Goal: Information Seeking & Learning: Ask a question

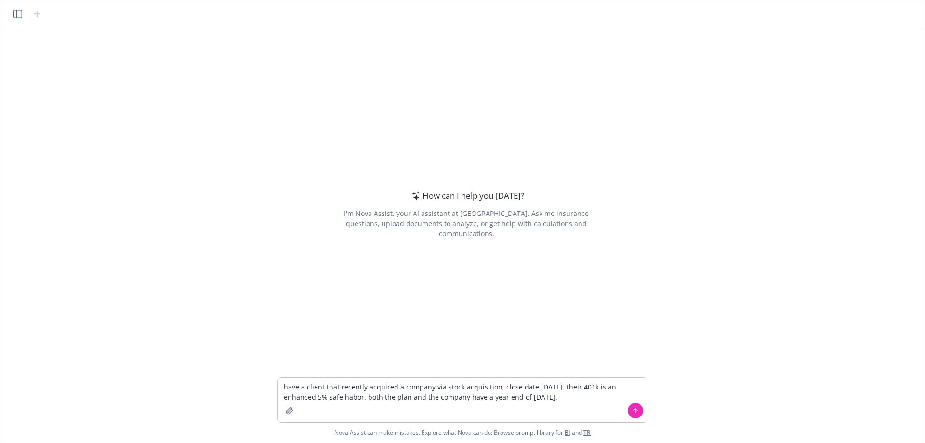
click at [315, 400] on textarea "have a client that recently acquired a company via stock acquisition, close dat…" at bounding box center [462, 400] width 369 height 44
click at [322, 384] on textarea "have a client that recently acquired a company via stock acquisition, close dat…" at bounding box center [462, 400] width 369 height 44
drag, startPoint x: 456, startPoint y: 385, endPoint x: 450, endPoint y: 405, distance: 20.7
click at [454, 390] on textarea "have a client Silvaco that recently acquired a company via stock acquisition, c…" at bounding box center [462, 400] width 369 height 44
click at [570, 398] on textarea "have a client Silvaco that recently acquired a company Mixel via stock acquisit…" at bounding box center [462, 400] width 369 height 44
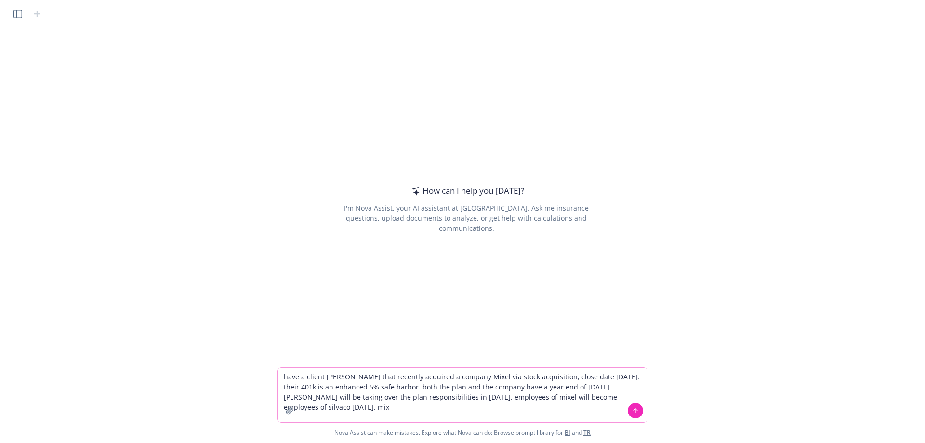
click at [621, 399] on textarea "have a client Silvaco that recently acquired a company Mixel via stock acquisit…" at bounding box center [462, 394] width 369 height 54
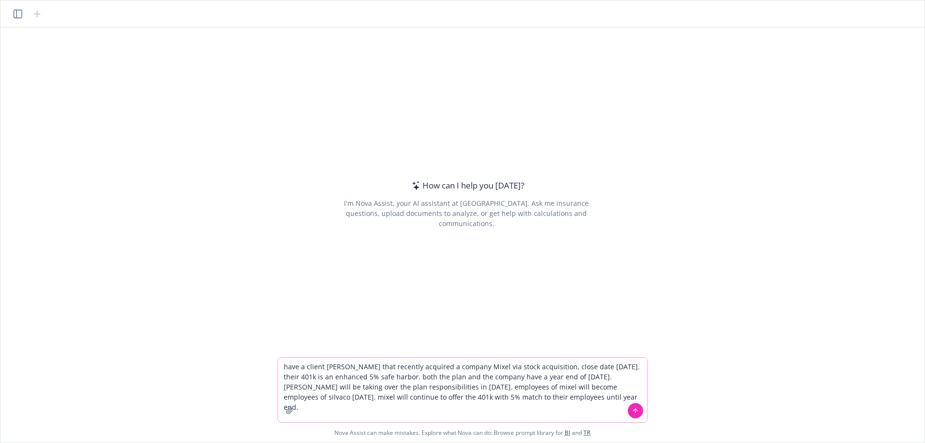
click at [601, 366] on textarea "have a client Silvaco that recently acquired a company Mixel via stock acquisit…" at bounding box center [462, 389] width 369 height 65
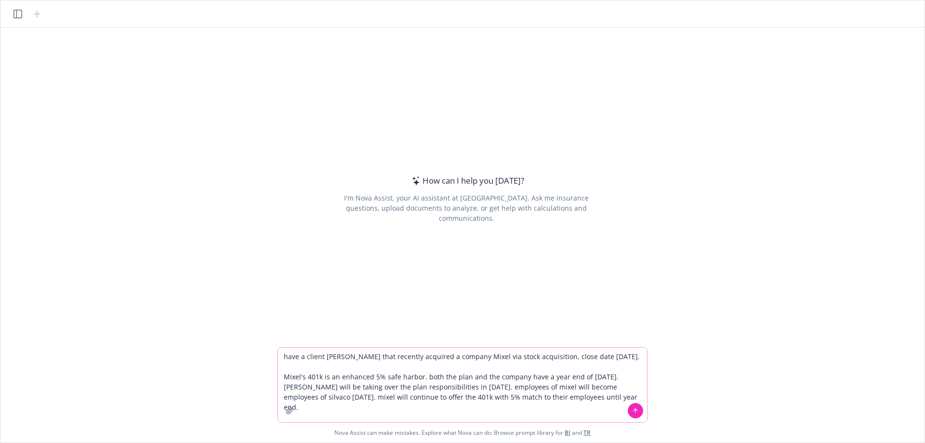
click at [419, 378] on textarea "have a client Silvaco that recently acquired a company Mixel via stock acquisit…" at bounding box center [462, 384] width 369 height 75
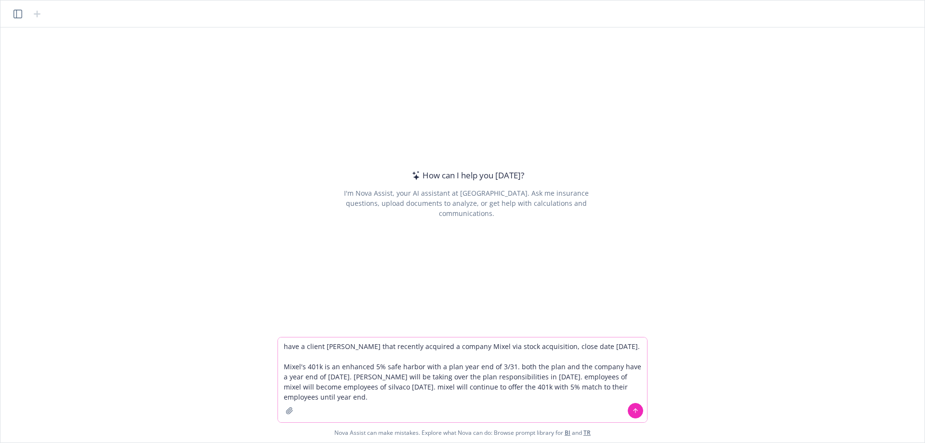
click at [344, 376] on textarea "have a client Silvaco that recently acquired a company Mixel via stock acquisit…" at bounding box center [462, 379] width 369 height 85
click at [339, 374] on textarea "have a client Silvaco that recently acquired a company Mixel via stock acquisit…" at bounding box center [462, 379] width 369 height 85
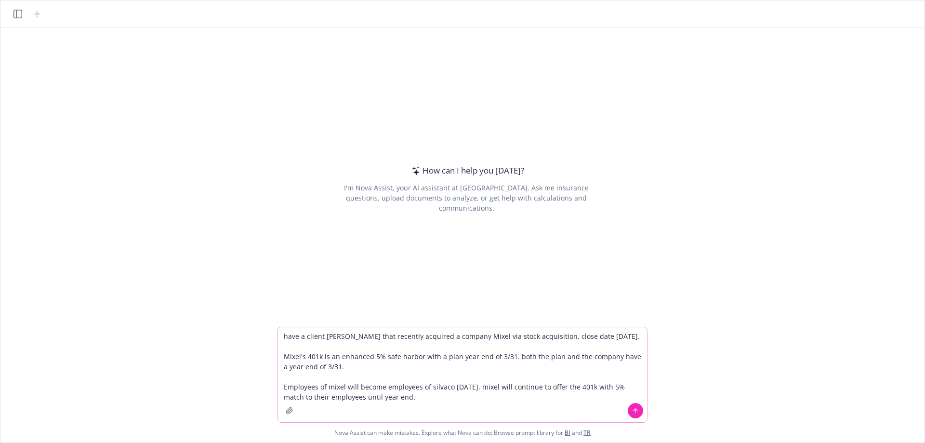
drag, startPoint x: 470, startPoint y: 384, endPoint x: 270, endPoint y: 382, distance: 200.3
drag, startPoint x: 475, startPoint y: 387, endPoint x: 463, endPoint y: 412, distance: 28.2
click at [473, 390] on textarea "have a client Silvaco that recently acquired a company Mixel via stock acquisit…" at bounding box center [462, 374] width 369 height 95
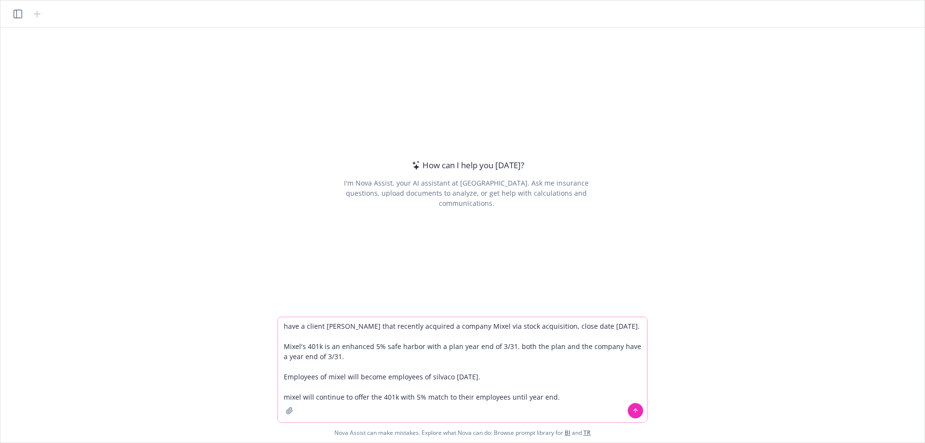
drag, startPoint x: 562, startPoint y: 400, endPoint x: 565, endPoint y: 409, distance: 10.2
click at [563, 403] on textarea "have a client Silvaco that recently acquired a company Mixel via stock acquisit…" at bounding box center [462, 369] width 369 height 105
click at [426, 324] on textarea "have a client Silvaco that recently acquired a company Mixel via stock acquisit…" at bounding box center [462, 369] width 369 height 105
click at [525, 365] on textarea "have a client Silvaco that recently acquired company Mixel via stock acquisitio…" at bounding box center [462, 369] width 369 height 105
click at [377, 361] on textarea "have a client Silvaco that recently acquired company Mixel via stock acquisitio…" at bounding box center [462, 369] width 369 height 105
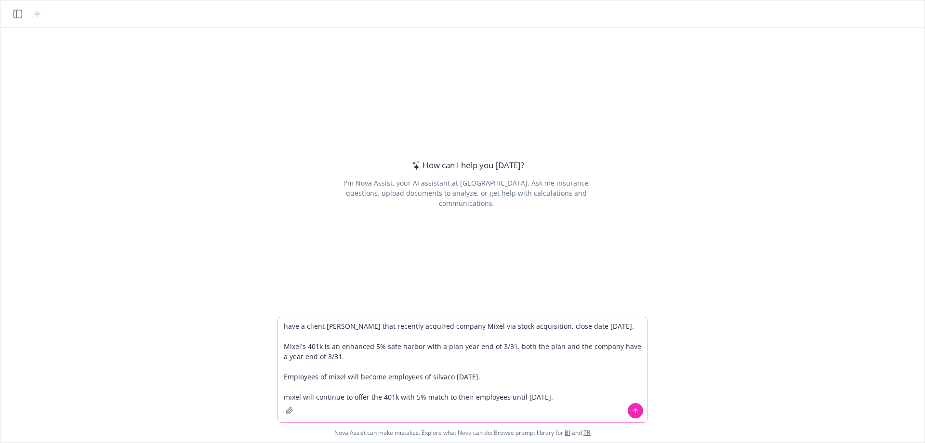
click at [391, 360] on textarea "have a client Silvaco that recently acquired company Mixel via stock acquisitio…" at bounding box center [462, 369] width 369 height 105
click at [565, 396] on textarea "have a client Silvaco that recently acquired company Mixel via stock acquisitio…" at bounding box center [462, 369] width 369 height 105
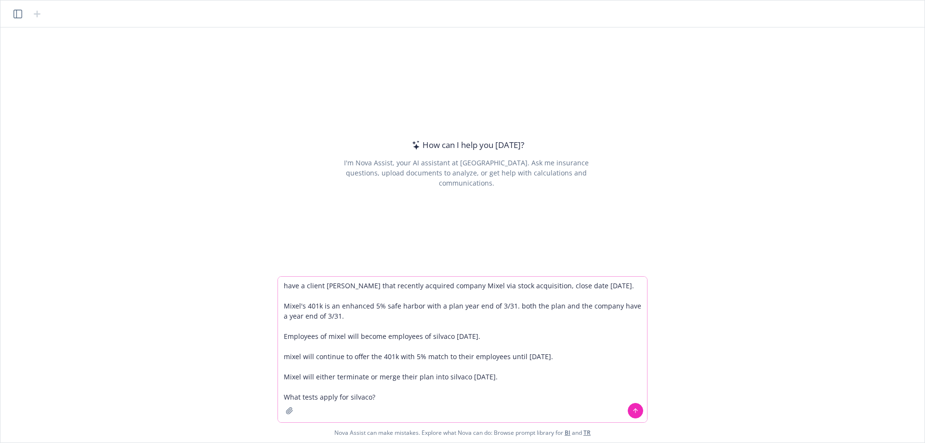
type textarea "have a client Silvaco that recently acquired company Mixel via stock acquisitio…"
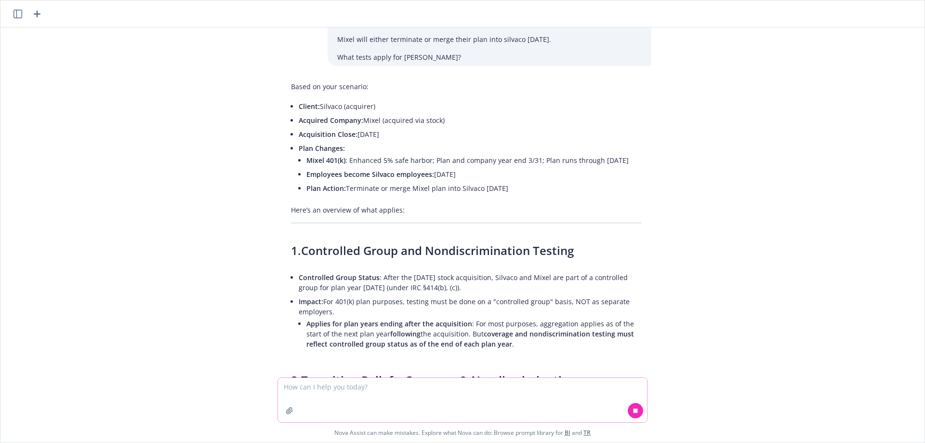
scroll to position [144, 0]
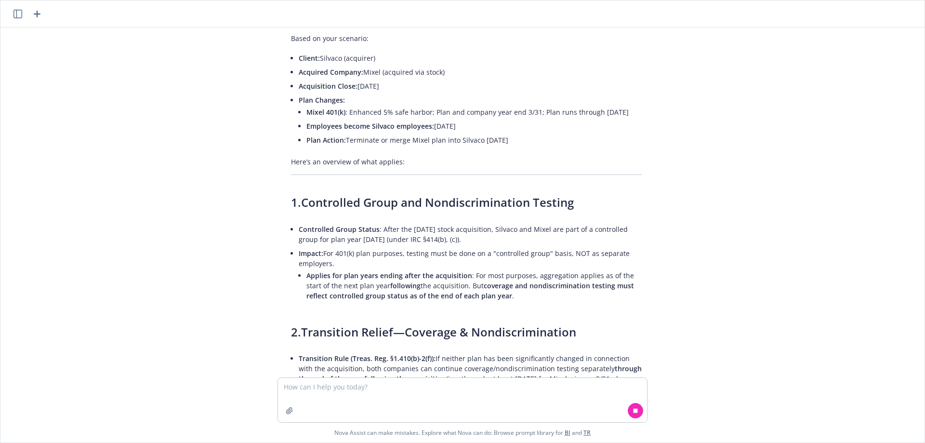
click at [369, 265] on li "Impact: For 401(k) plan purposes, testing must be done on a "controlled group" …" at bounding box center [470, 275] width 343 height 58
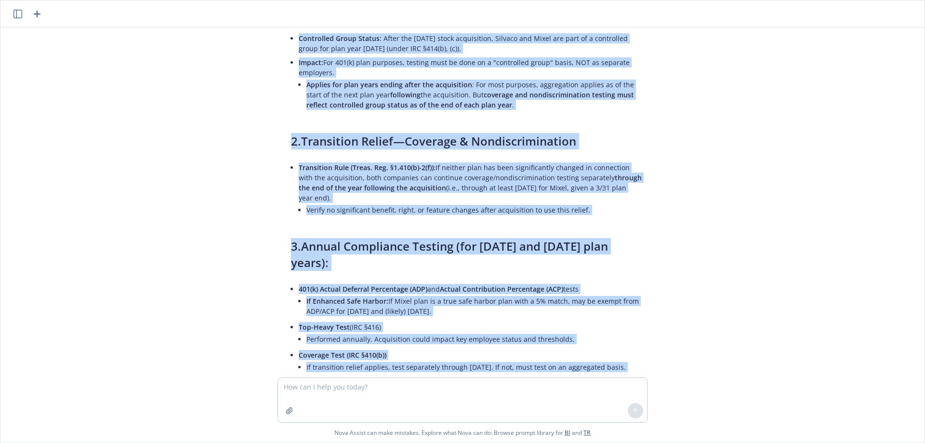
scroll to position [0, 0]
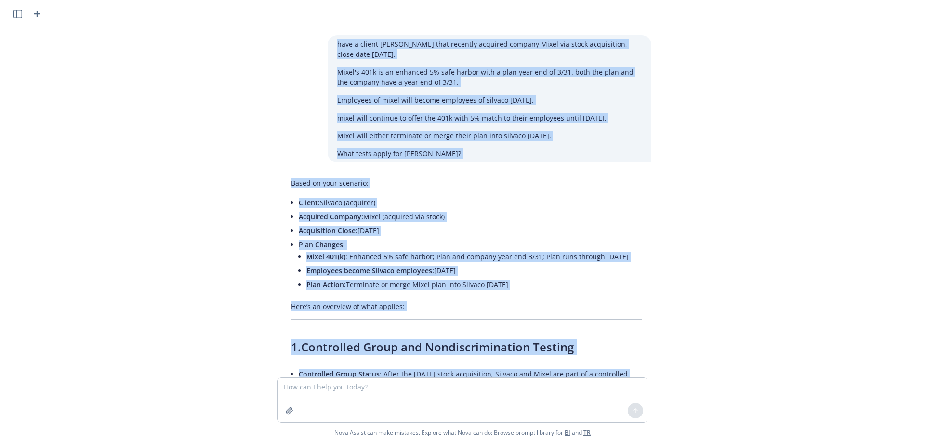
drag, startPoint x: 633, startPoint y: 345, endPoint x: 319, endPoint y: 42, distance: 436.3
click at [319, 42] on div "have a client Silvaco that recently acquired company Mixel via stock acquisitio…" at bounding box center [462, 202] width 916 height 350
click at [849, 123] on div "have a client Silvaco that recently acquired company Mixel via stock acquisitio…" at bounding box center [462, 202] width 916 height 350
drag, startPoint x: 846, startPoint y: 123, endPoint x: 728, endPoint y: 295, distance: 207.8
click at [728, 295] on div "have a client Silvaco that recently acquired company Mixel via stock acquisitio…" at bounding box center [462, 202] width 916 height 350
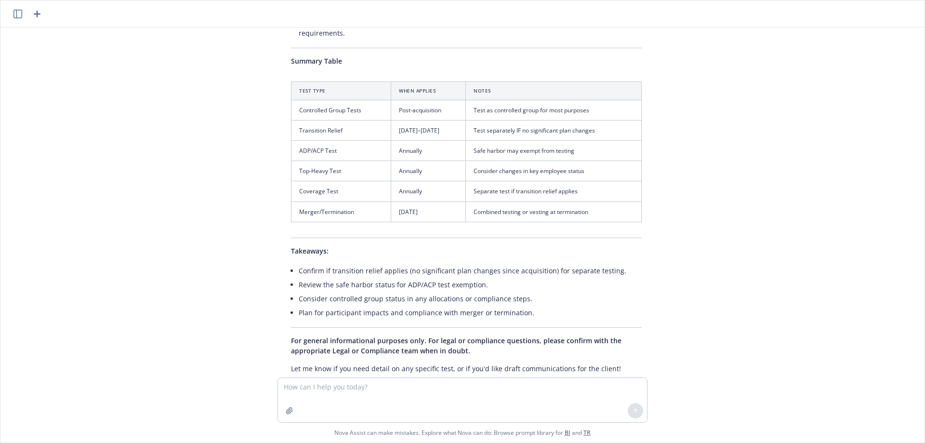
scroll to position [906, 0]
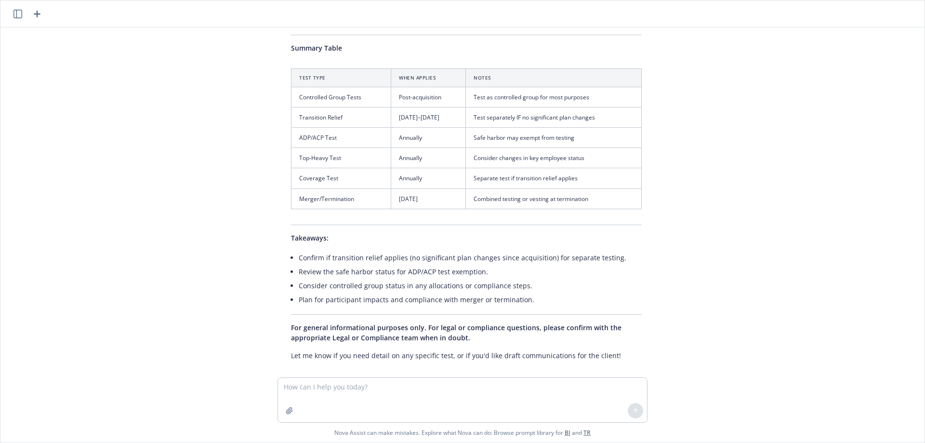
click at [735, 288] on div "have a client Silvaco that recently acquired company Mixel via stock acquisitio…" at bounding box center [462, 202] width 916 height 350
click at [468, 281] on ul "Confirm if transition relief applies (no significant plan changes since acquisi…" at bounding box center [470, 278] width 343 height 56
drag, startPoint x: 695, startPoint y: 272, endPoint x: 692, endPoint y: 268, distance: 5.1
click at [695, 271] on div "have a client Silvaco that recently acquired company Mixel via stock acquisitio…" at bounding box center [462, 202] width 916 height 350
click at [760, 243] on div "have a client Silvaco that recently acquired company Mixel via stock acquisitio…" at bounding box center [462, 202] width 916 height 350
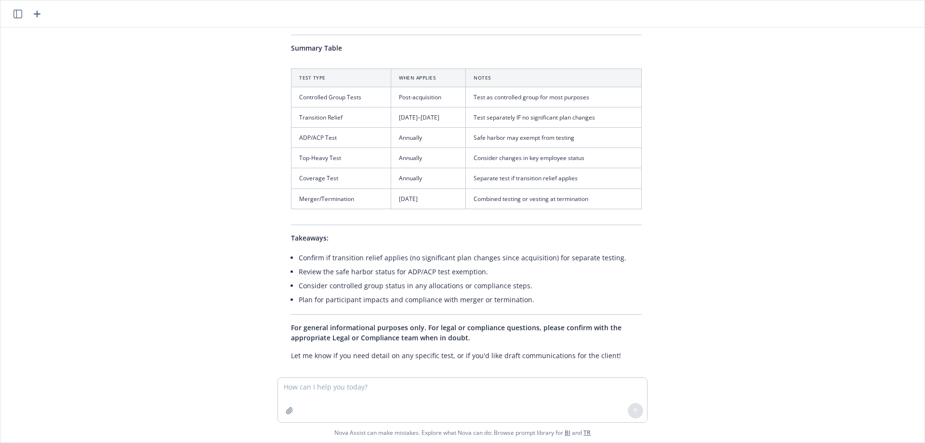
drag, startPoint x: 757, startPoint y: 151, endPoint x: 759, endPoint y: 146, distance: 5.0
click at [759, 147] on div "have a client Silvaco that recently acquired company Mixel via stock acquisitio…" at bounding box center [462, 202] width 916 height 350
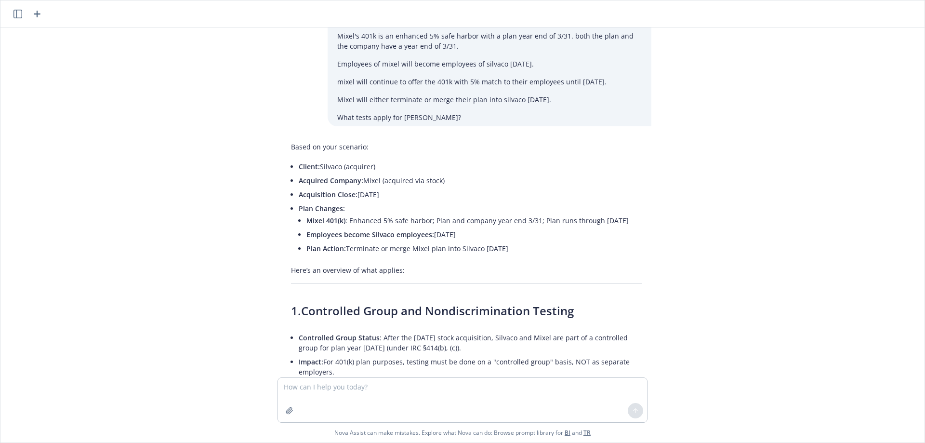
scroll to position [0, 0]
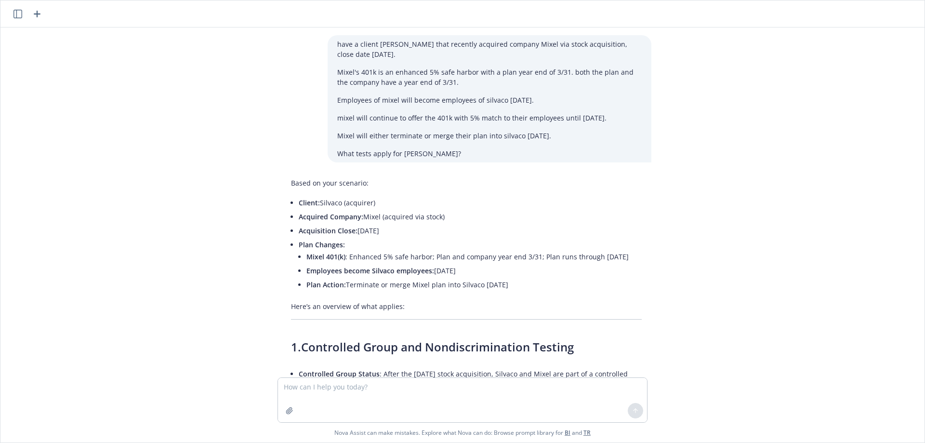
click at [817, 302] on div "have a client Silvaco that recently acquired company Mixel via stock acquisitio…" at bounding box center [462, 202] width 916 height 350
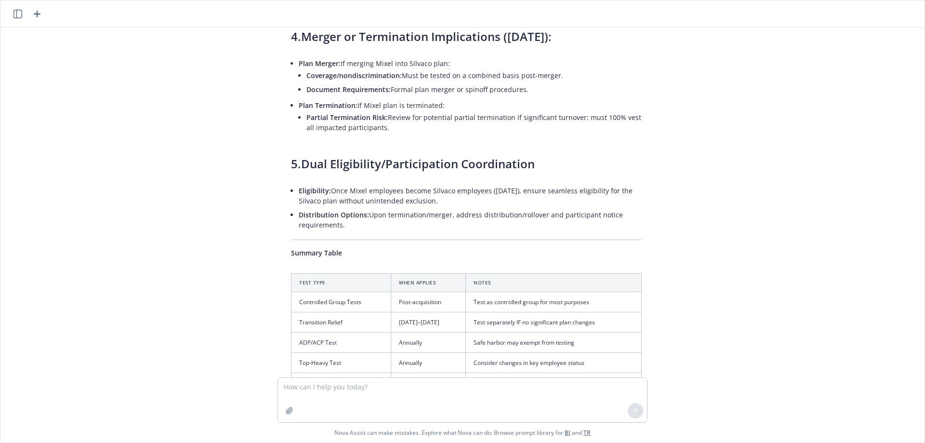
scroll to position [617, 0]
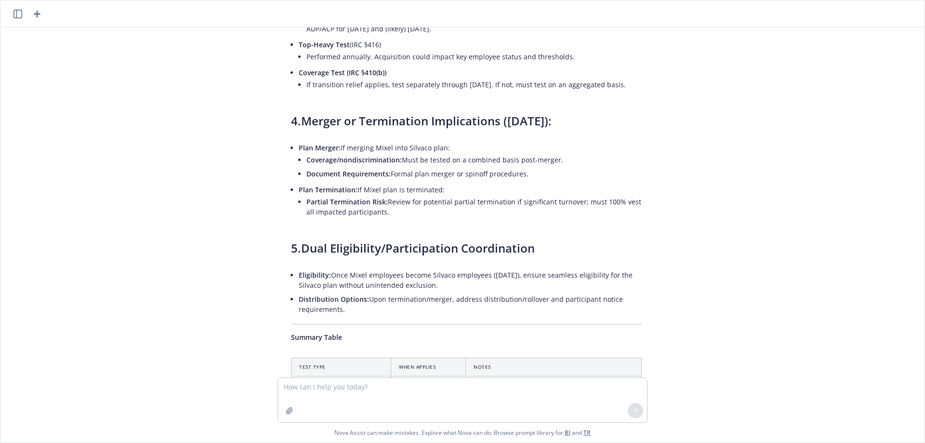
click at [686, 206] on div "have a client Silvaco that recently acquired company Mixel via stock acquisitio…" at bounding box center [462, 202] width 916 height 350
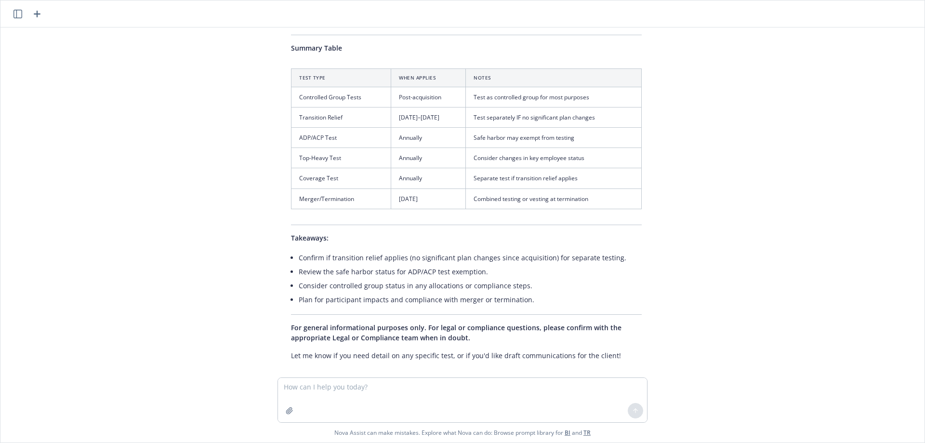
scroll to position [810, 0]
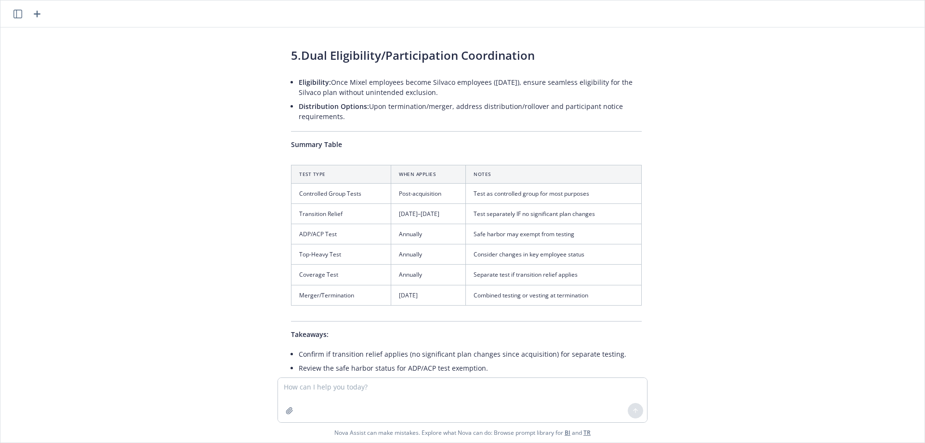
click at [700, 255] on div "have a client Silvaco that recently acquired company Mixel via stock acquisitio…" at bounding box center [462, 202] width 916 height 350
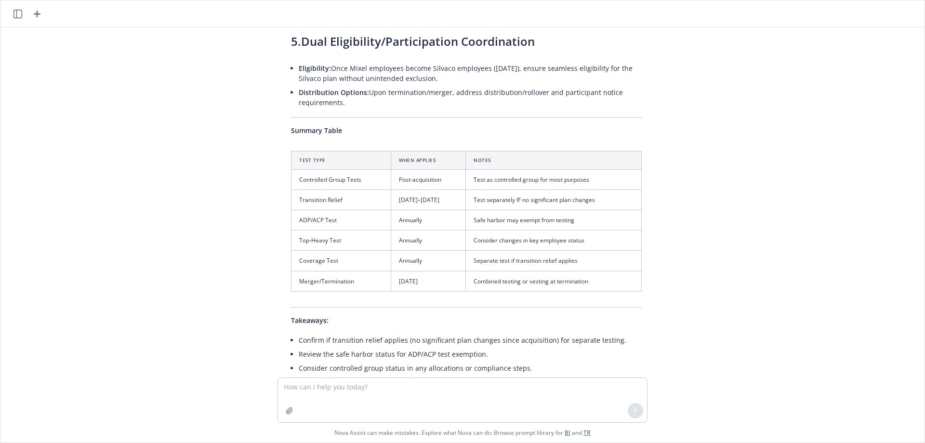
scroll to position [906, 0]
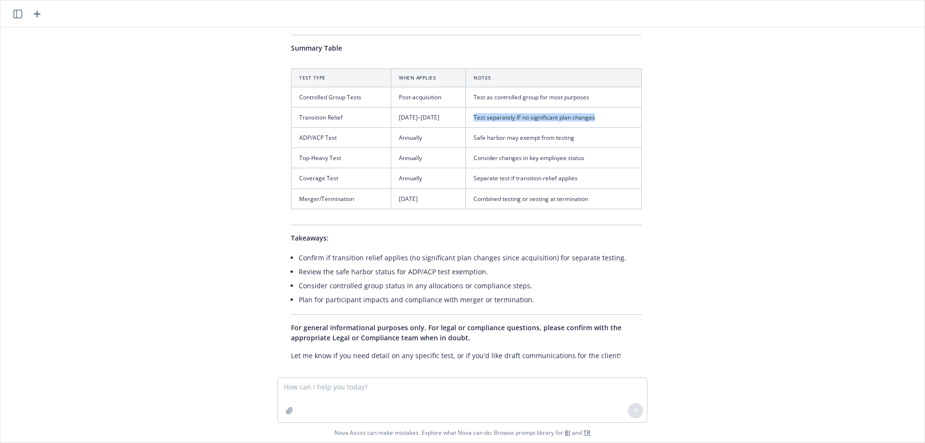
drag, startPoint x: 472, startPoint y: 108, endPoint x: 591, endPoint y: 107, distance: 119.0
click at [601, 107] on td "Test separately IF no significant plan changes" at bounding box center [554, 117] width 176 height 20
copy td "Test separately IF no significant plan changes"
click at [315, 388] on textarea at bounding box center [462, 400] width 369 height 44
type textarea "what tests apply to controlled groups?"
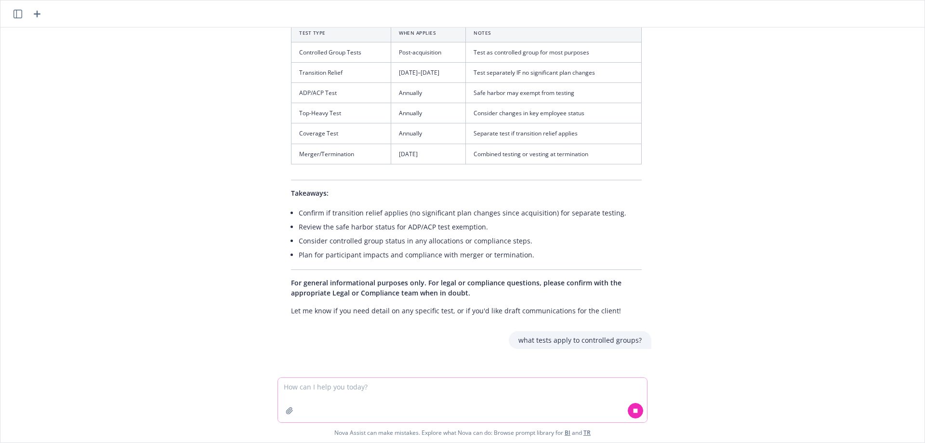
scroll to position [976, 0]
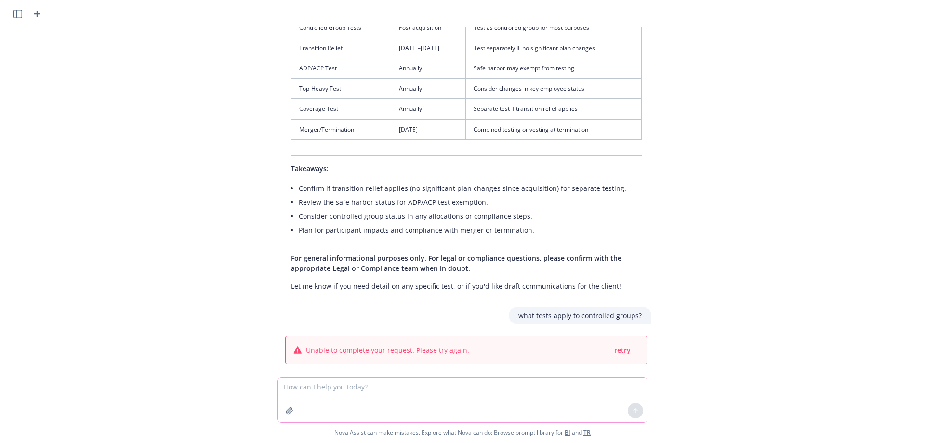
click at [457, 381] on textarea at bounding box center [462, 400] width 369 height 44
click at [408, 398] on textarea at bounding box center [462, 400] width 369 height 44
click at [621, 345] on span "retry" at bounding box center [622, 349] width 16 height 9
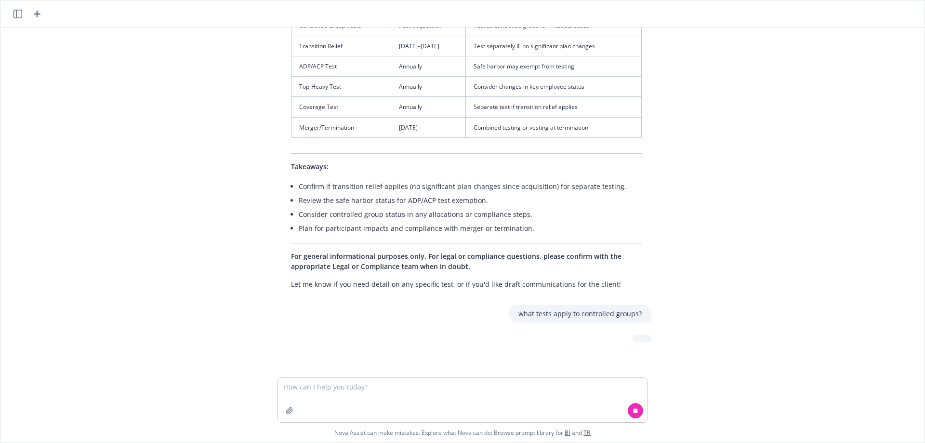
scroll to position [995, 0]
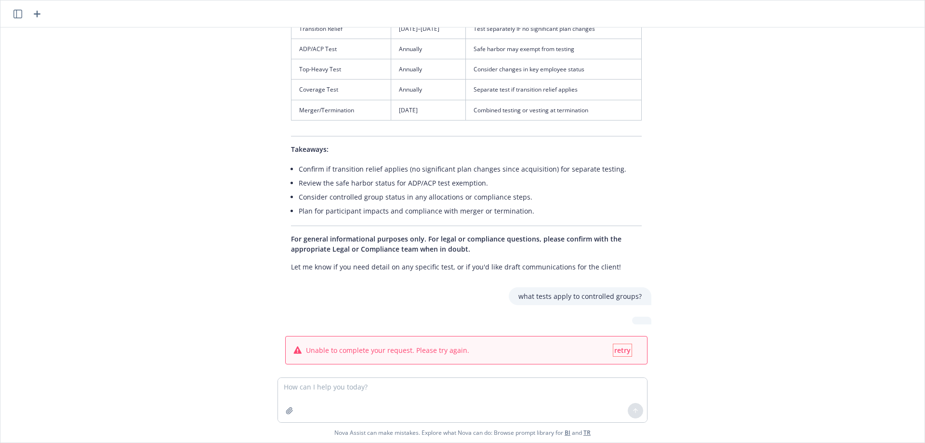
click at [614, 345] on span "retry" at bounding box center [622, 349] width 16 height 9
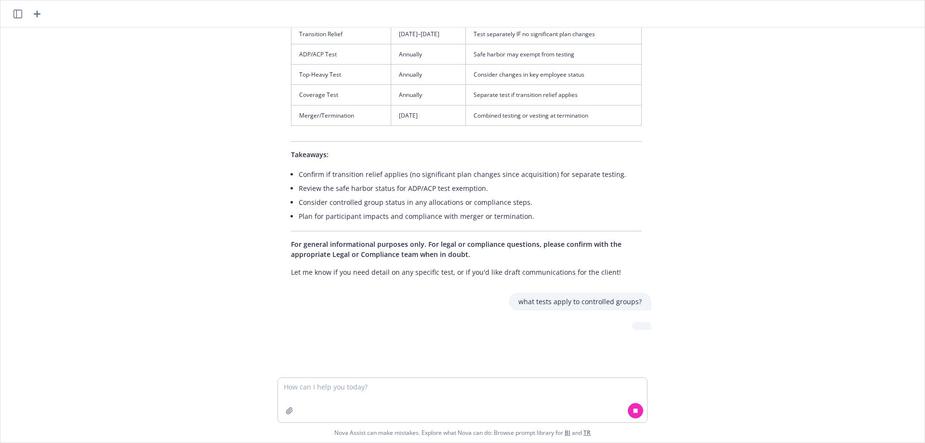
scroll to position [1014, 0]
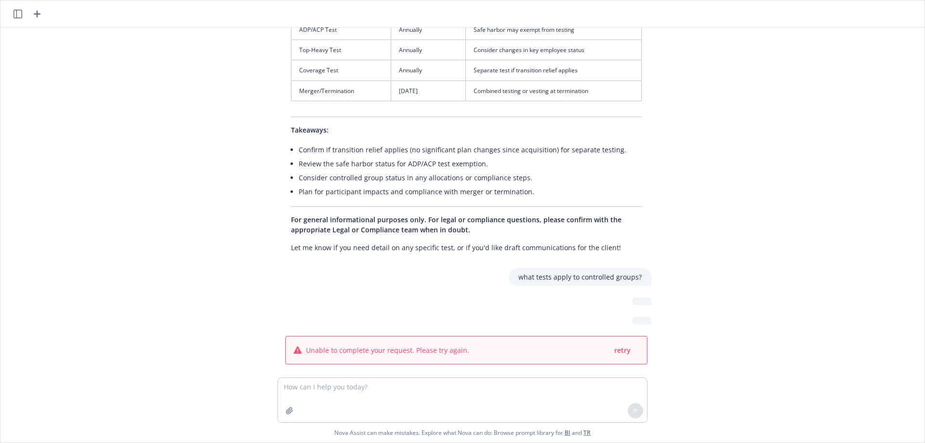
click at [544, 272] on p "what tests apply to controlled groups?" at bounding box center [579, 277] width 123 height 10
copy p "what tests apply to controlled groups?"
drag, startPoint x: 473, startPoint y: 269, endPoint x: 422, endPoint y: 371, distance: 114.1
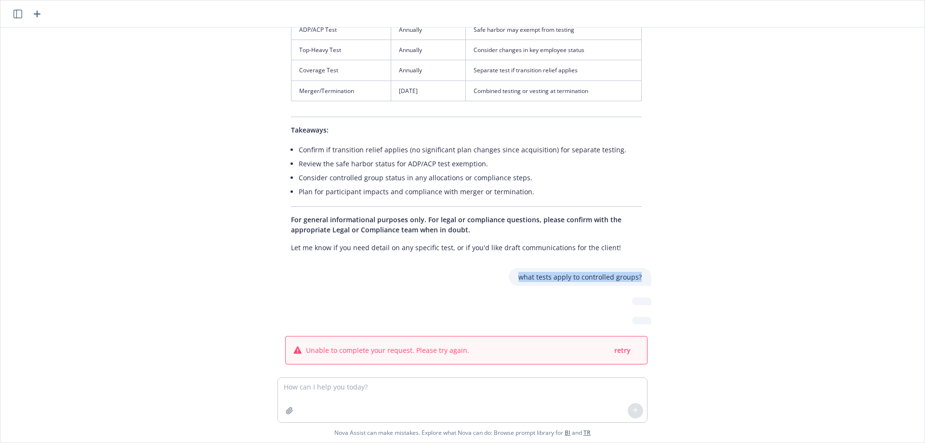
click at [474, 269] on div "what tests apply to controlled groups?" at bounding box center [466, 277] width 385 height 18
click at [318, 394] on textarea at bounding box center [462, 400] width 369 height 44
type textarea "what 401k controlled groups tests apply?"
click at [637, 409] on icon at bounding box center [635, 409] width 4 height 2
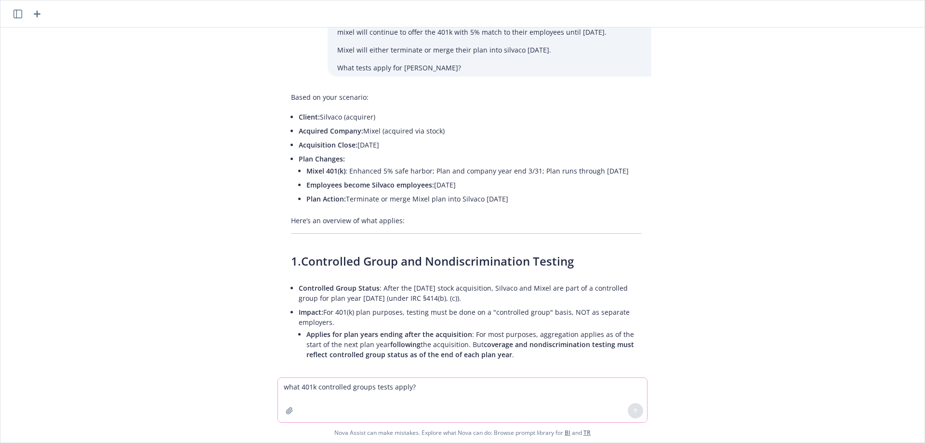
scroll to position [0, 0]
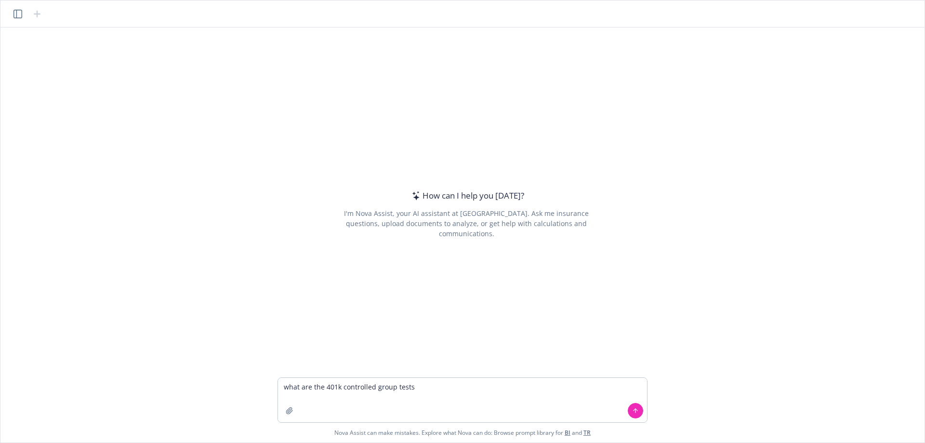
type textarea "what are the 401k controlled group tests?"
